Goal: Information Seeking & Learning: Check status

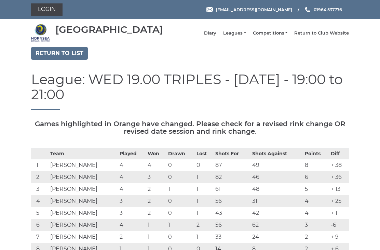
click at [62, 55] on link "Return to list" at bounding box center [59, 53] width 57 height 13
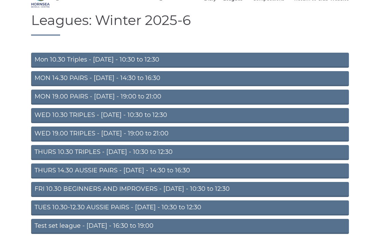
scroll to position [34, 0]
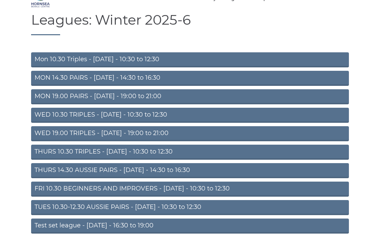
click at [136, 213] on link "TUES 10.30-12.30 AUSSIE PAIRS - Tuesday - 10:30 to 12:30" at bounding box center [190, 207] width 318 height 15
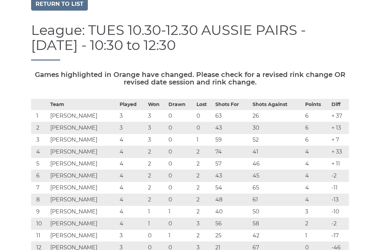
scroll to position [50, 0]
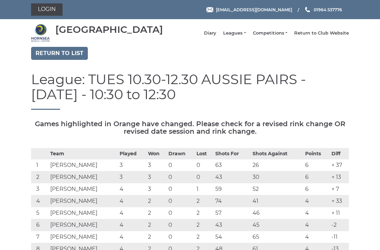
click at [51, 14] on link "Login" at bounding box center [46, 9] width 31 height 12
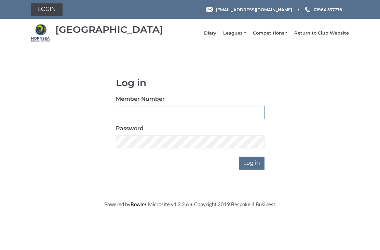
click at [137, 119] on input "Member Number" at bounding box center [190, 112] width 149 height 13
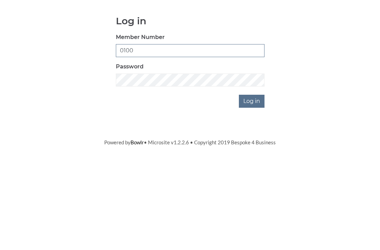
type input "0100"
click at [258, 156] on input "Log in" at bounding box center [252, 162] width 26 height 13
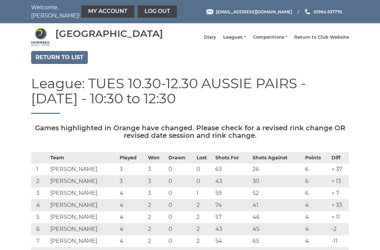
click at [216, 40] on link "Diary" at bounding box center [210, 37] width 12 height 6
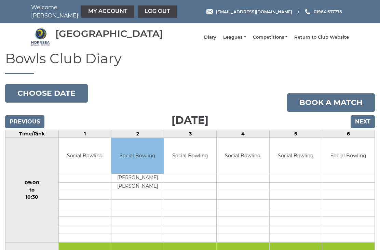
click at [58, 92] on button "Choose date" at bounding box center [46, 93] width 83 height 18
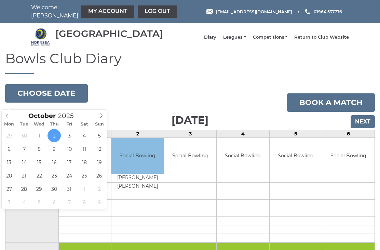
type input "2025-10-07"
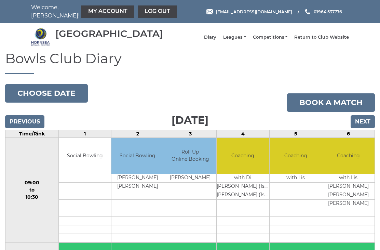
click at [365, 128] on input "Next" at bounding box center [362, 121] width 24 height 13
click at [366, 125] on input "Next" at bounding box center [362, 121] width 24 height 13
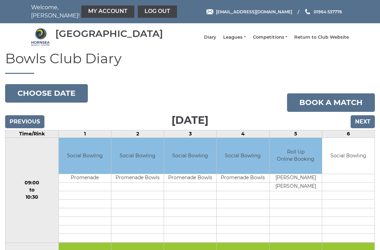
click at [64, 100] on button "Choose date" at bounding box center [46, 93] width 83 height 18
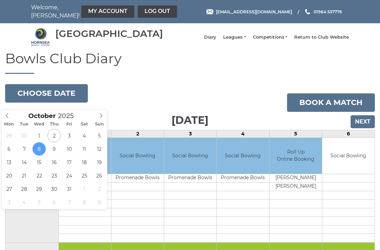
type input "2025-10-15"
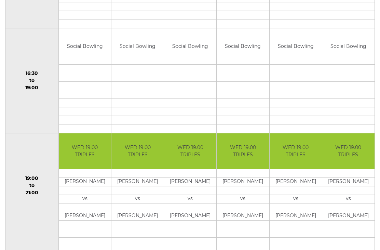
scroll to position [622, 0]
